Goal: Task Accomplishment & Management: Use online tool/utility

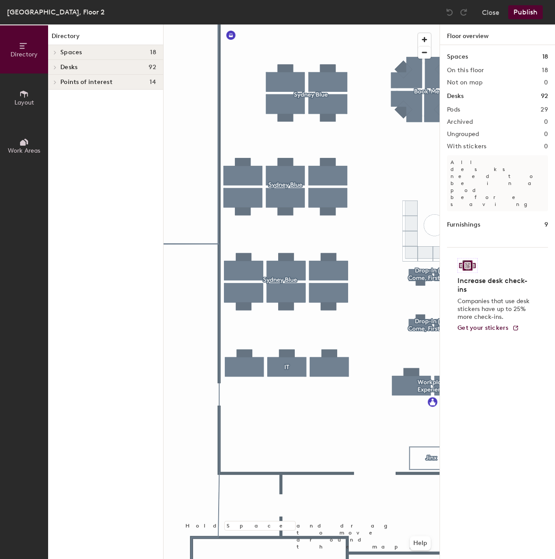
click at [288, 25] on div at bounding box center [302, 25] width 276 height 0
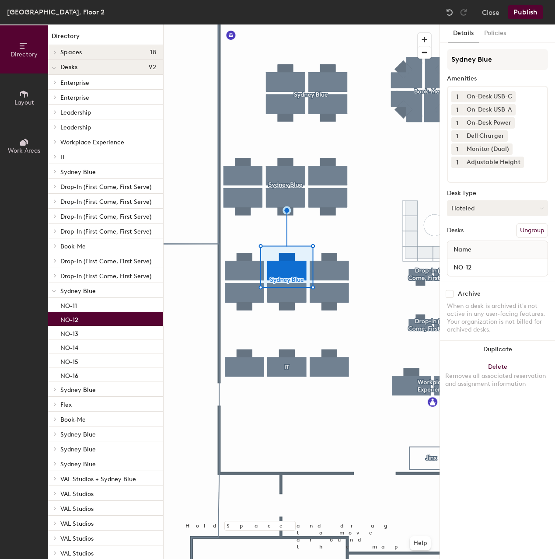
click at [490, 211] on button "Hoteled" at bounding box center [497, 208] width 101 height 16
click at [480, 235] on div "Assigned" at bounding box center [492, 235] width 88 height 13
click at [518, 11] on button "Publish" at bounding box center [525, 12] width 35 height 14
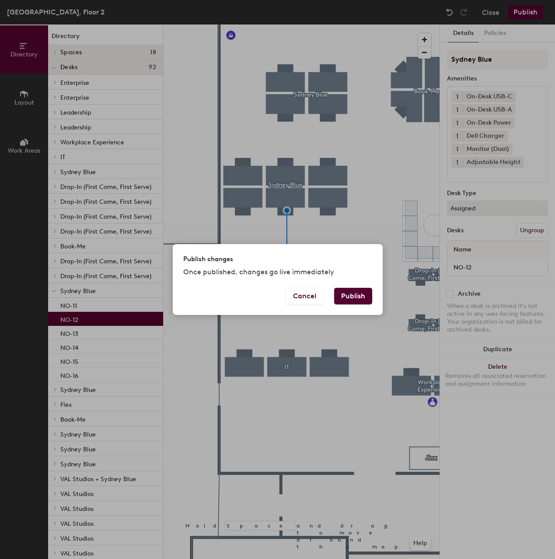
click at [349, 300] on button "Publish" at bounding box center [353, 296] width 38 height 17
